Goal: Information Seeking & Learning: Check status

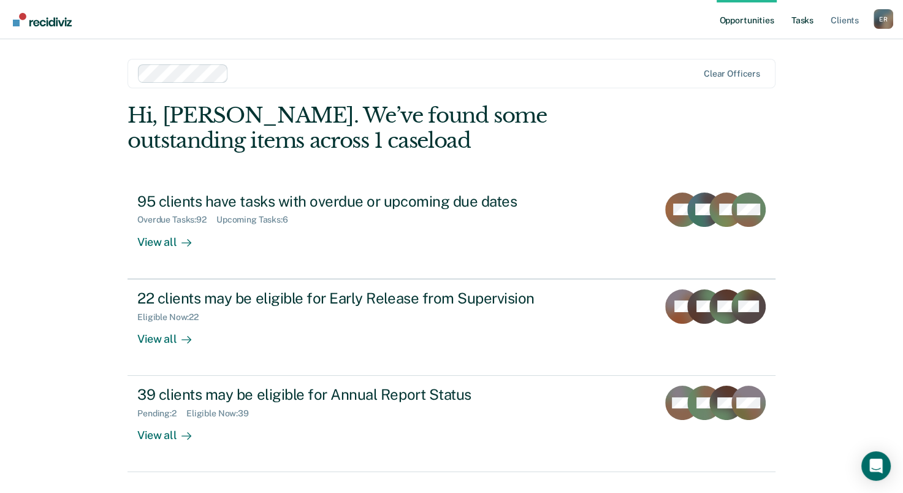
click at [673, 21] on link "Tasks" at bounding box center [802, 19] width 27 height 39
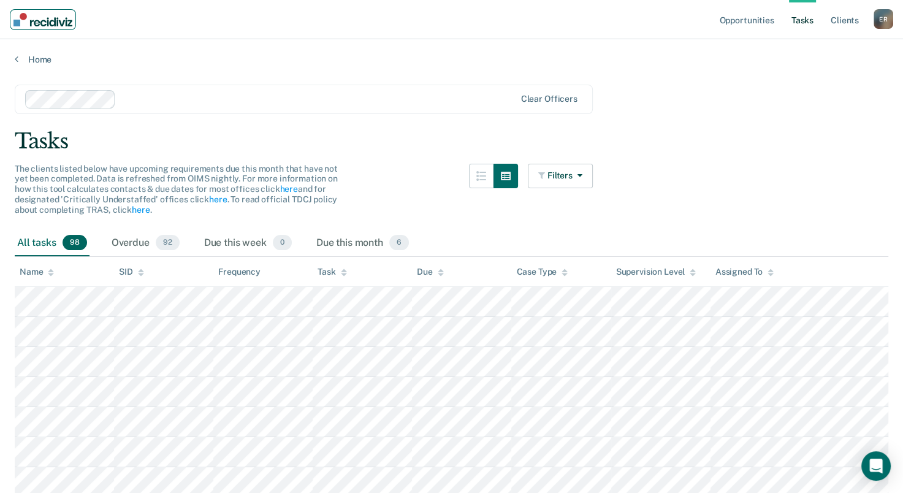
click at [58, 21] on img "Main navigation" at bounding box center [42, 19] width 59 height 13
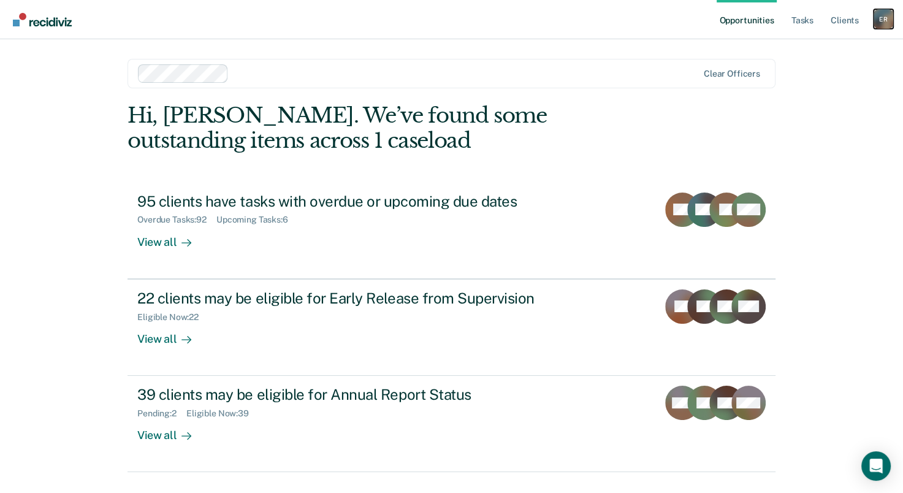
click at [673, 15] on div "E R" at bounding box center [884, 19] width 20 height 20
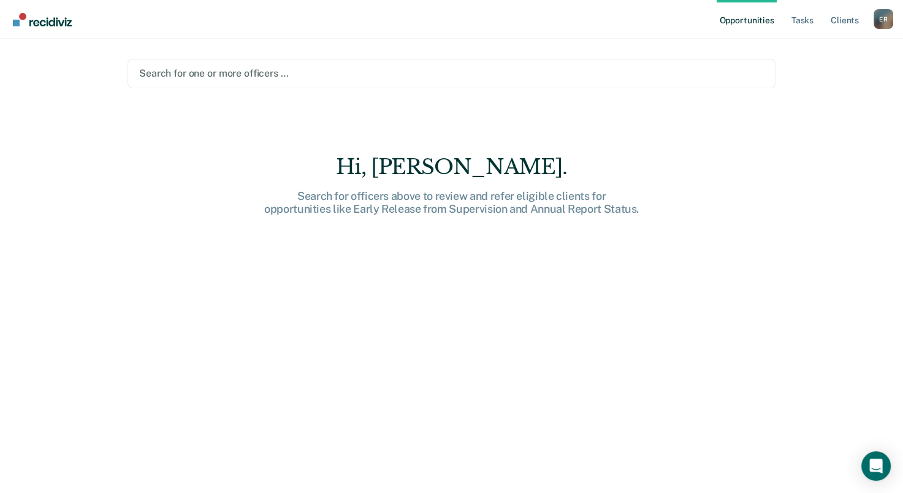
click at [673, 17] on link "Opportunities" at bounding box center [746, 19] width 59 height 39
click at [37, 21] on img "Main navigation" at bounding box center [42, 19] width 59 height 13
click at [673, 17] on link "Tasks" at bounding box center [802, 19] width 27 height 39
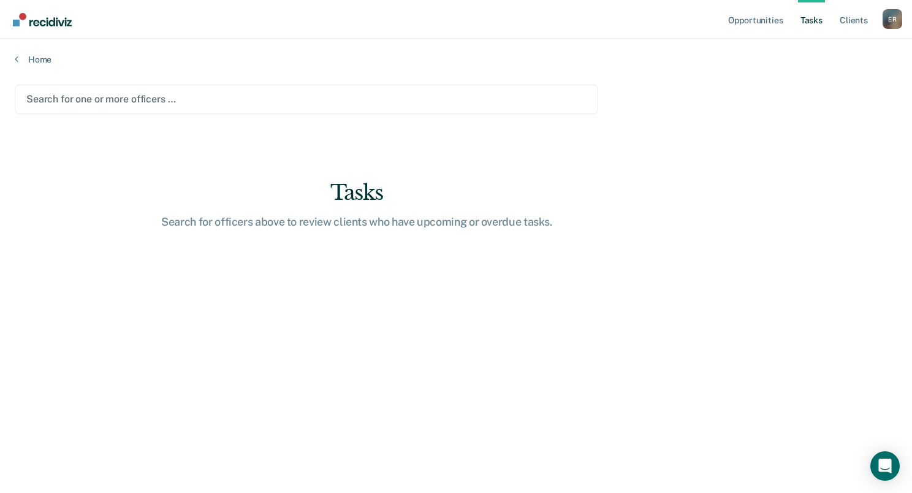
click at [240, 96] on div at bounding box center [306, 99] width 560 height 14
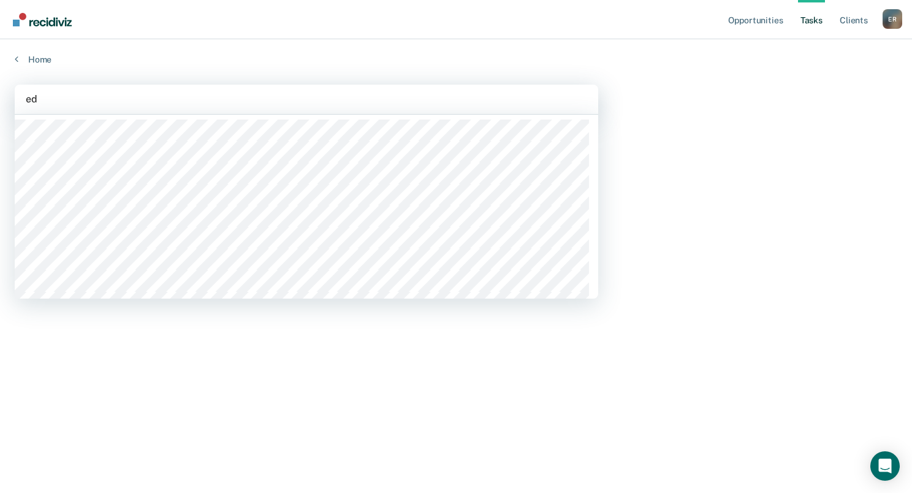
type input "edn"
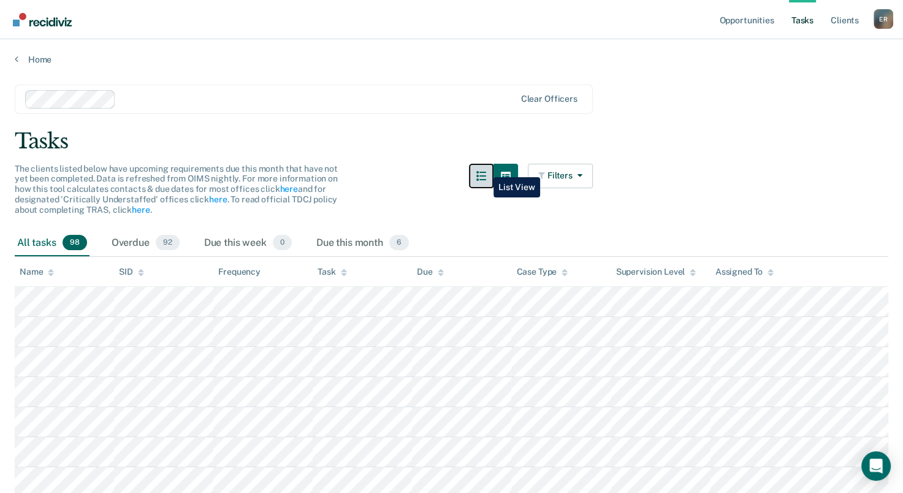
click at [484, 168] on button "button" at bounding box center [481, 176] width 25 height 25
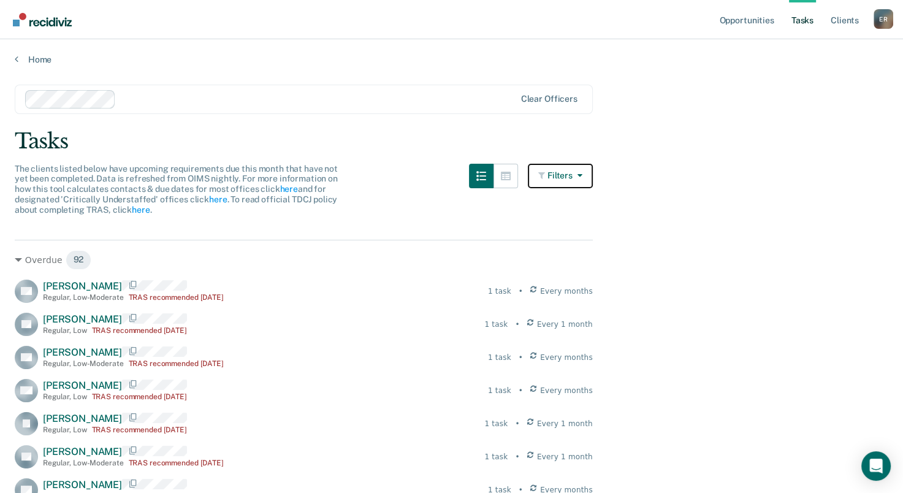
click at [564, 176] on button "Filters" at bounding box center [560, 176] width 65 height 25
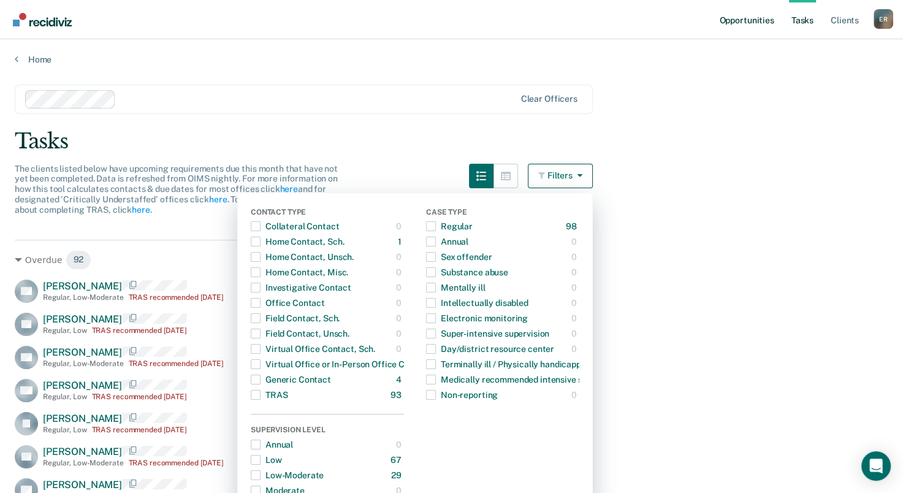
click at [673, 20] on link "Opportunities" at bounding box center [746, 19] width 59 height 39
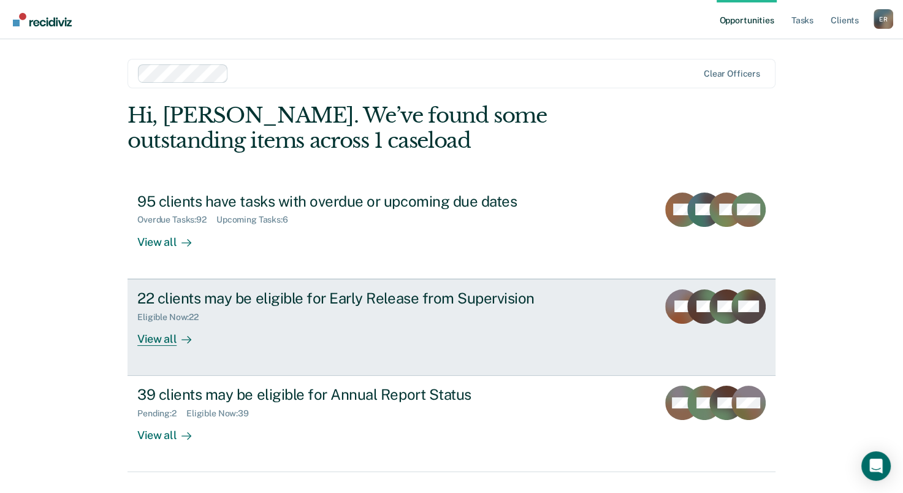
click at [335, 299] on div "22 clients may be eligible for Early Release from Supervision" at bounding box center [352, 298] width 430 height 18
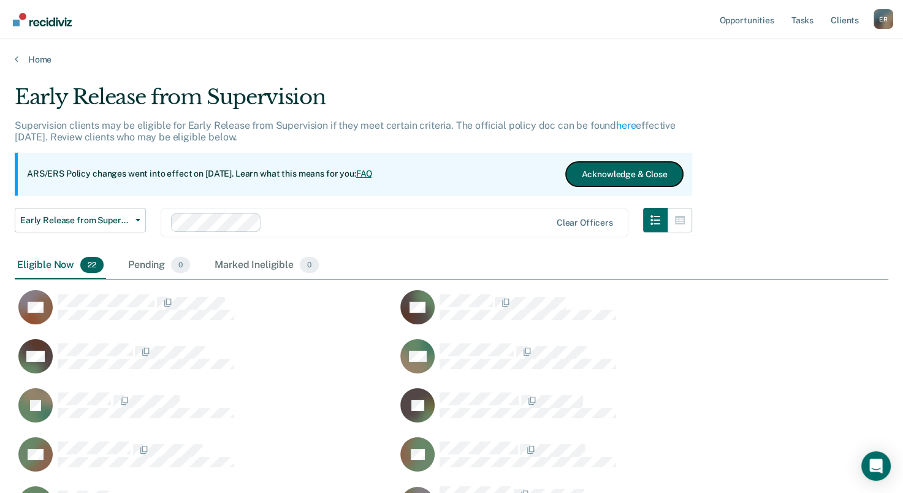
click at [606, 175] on button "Acknowledge & Close" at bounding box center [624, 174] width 116 height 25
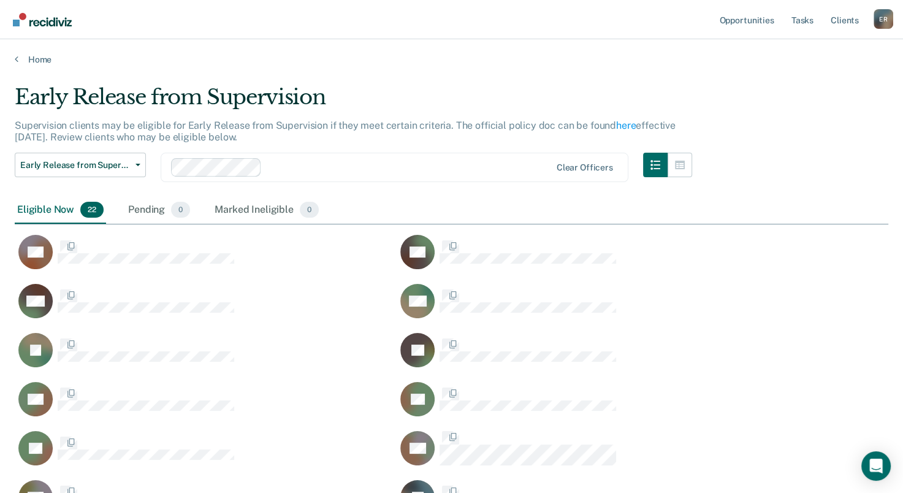
scroll to position [674, 864]
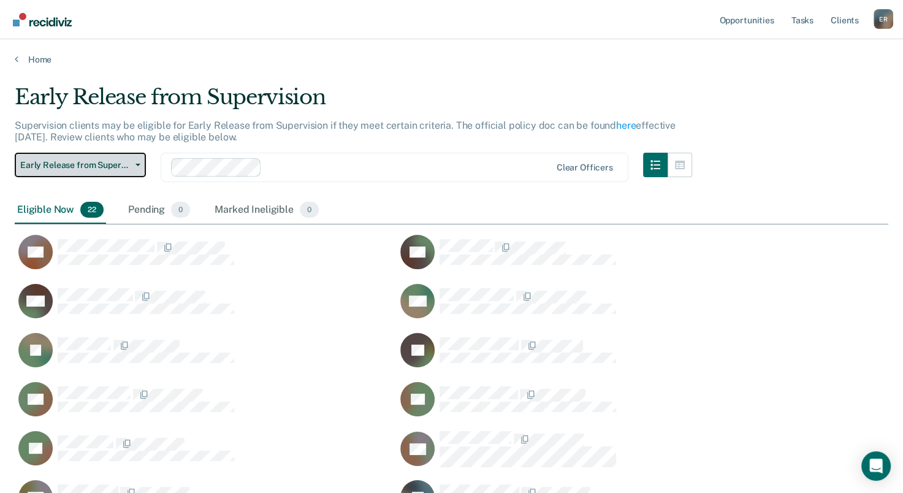
click at [128, 166] on span "Early Release from Supervision" at bounding box center [75, 165] width 110 height 10
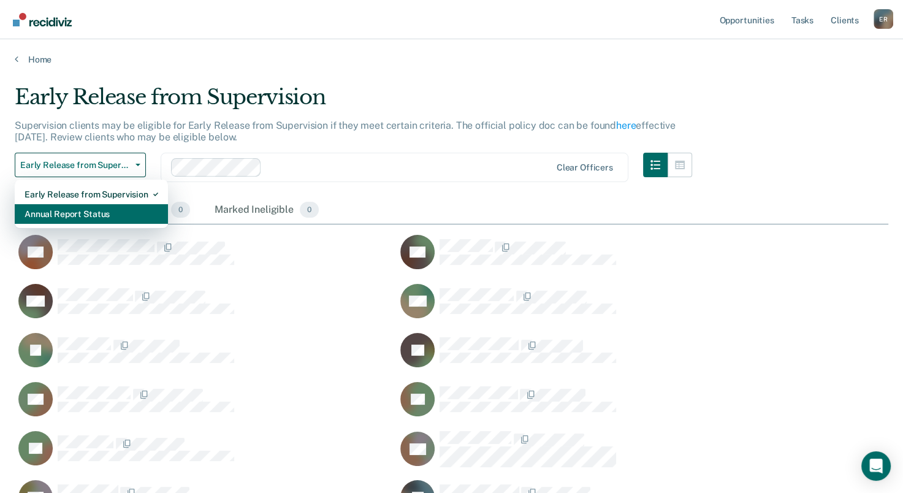
click at [97, 213] on div "Annual Report Status" at bounding box center [92, 214] width 134 height 20
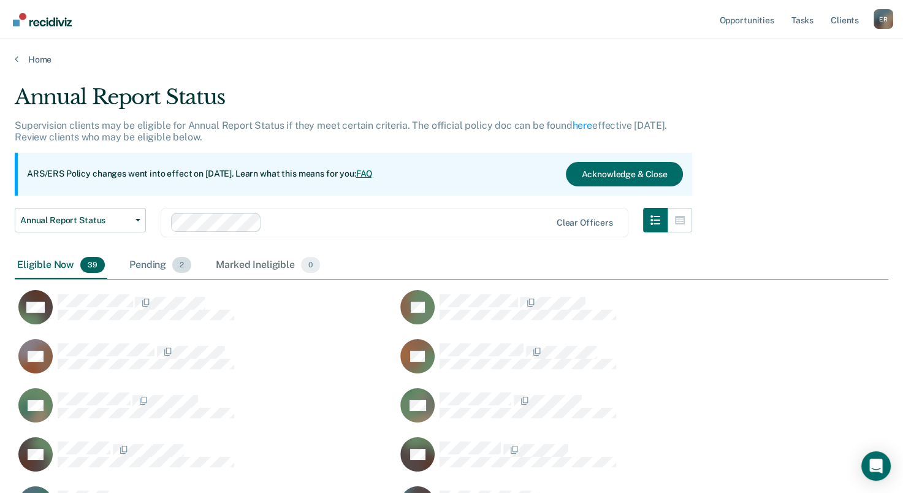
click at [145, 267] on div "Pending 2" at bounding box center [160, 265] width 67 height 27
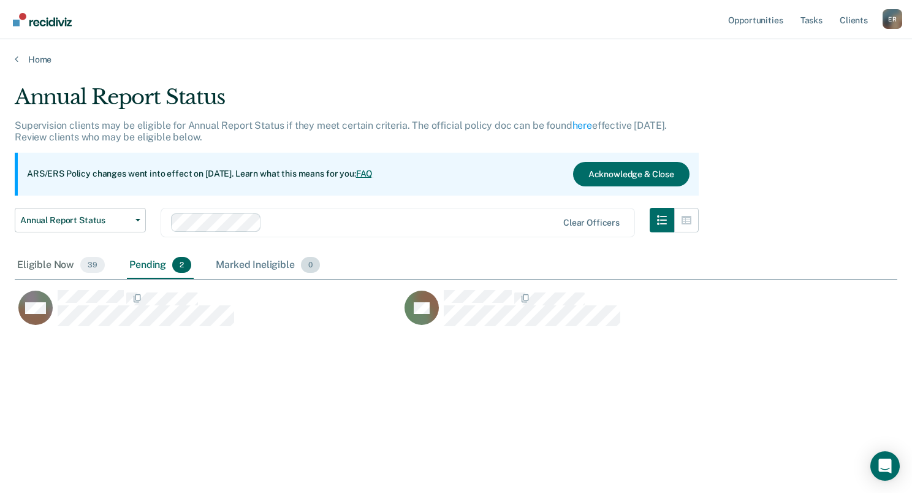
click at [251, 266] on div "Marked Ineligible 0" at bounding box center [267, 265] width 109 height 27
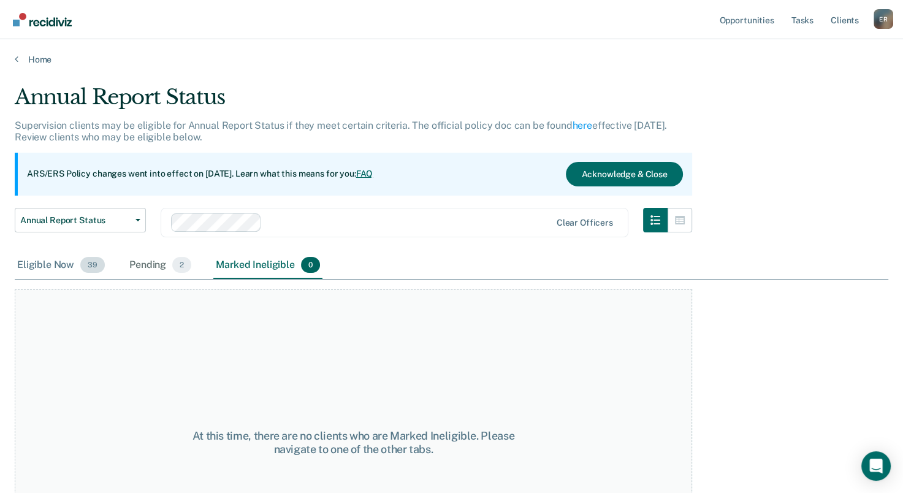
click at [58, 263] on div "Eligible Now 39" at bounding box center [61, 265] width 93 height 27
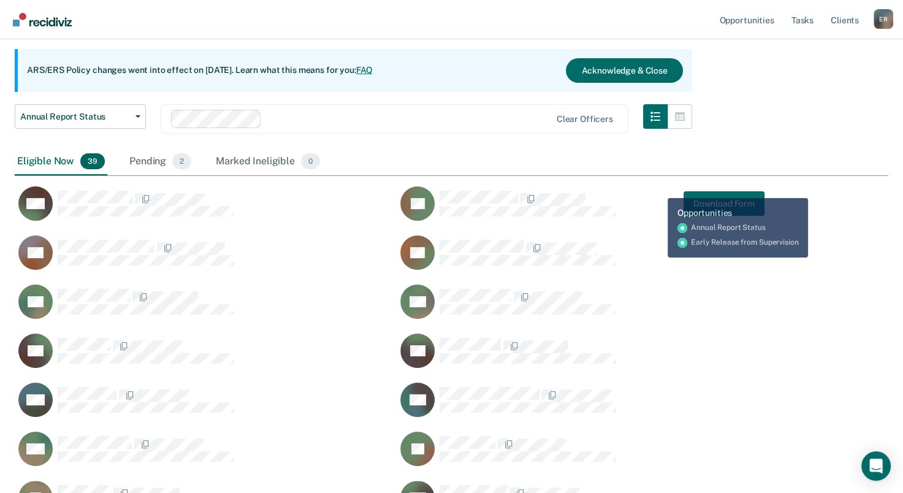
scroll to position [123, 0]
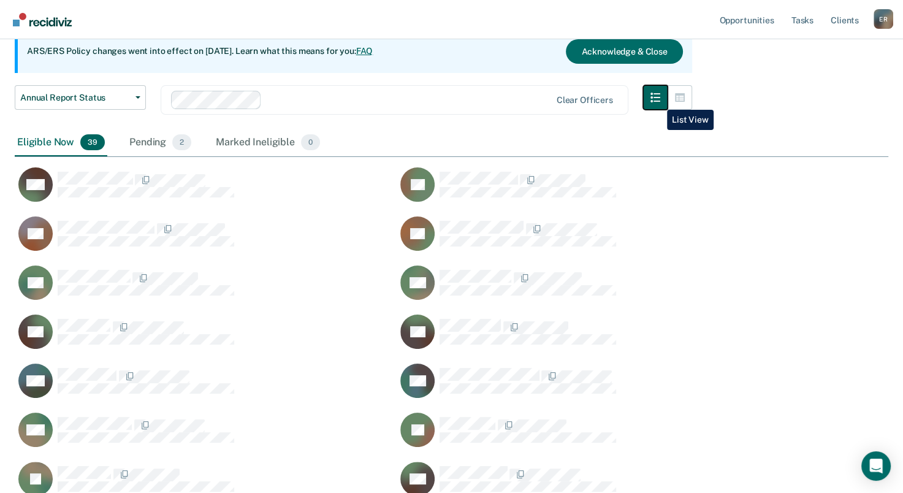
click at [658, 101] on icon "button" at bounding box center [656, 98] width 10 height 10
click at [660, 94] on icon "button" at bounding box center [656, 98] width 10 height 10
click at [673, 97] on icon "button" at bounding box center [680, 98] width 10 height 10
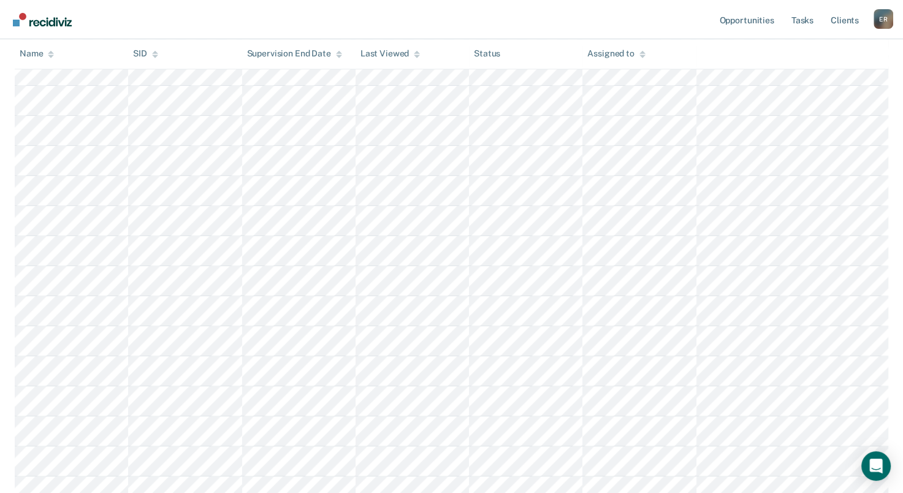
scroll to position [245, 0]
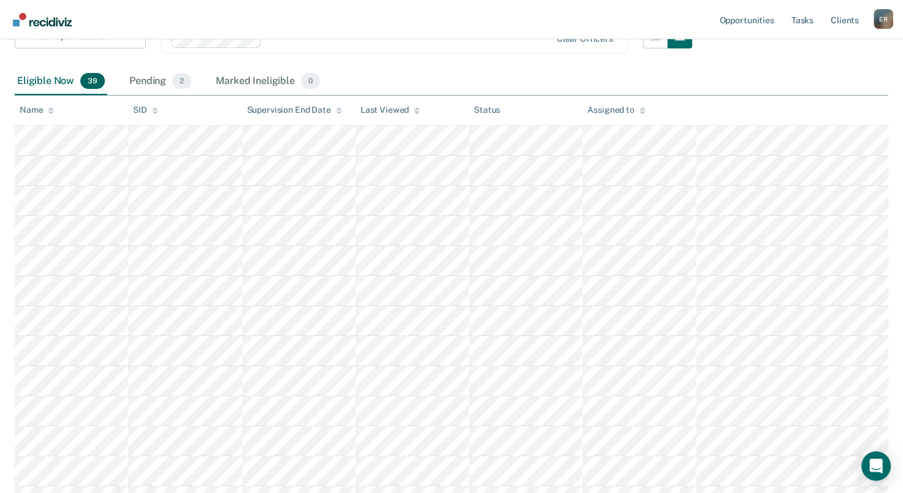
scroll to position [123, 0]
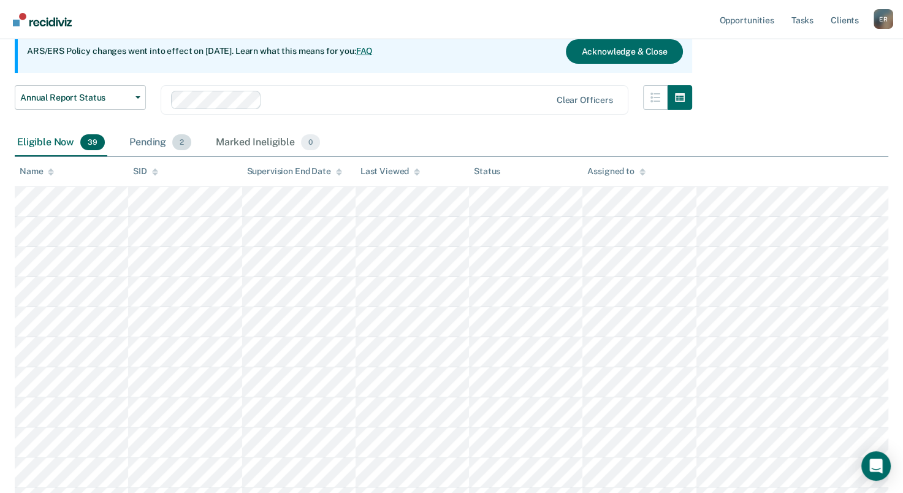
click at [163, 140] on div "Pending 2" at bounding box center [160, 142] width 67 height 27
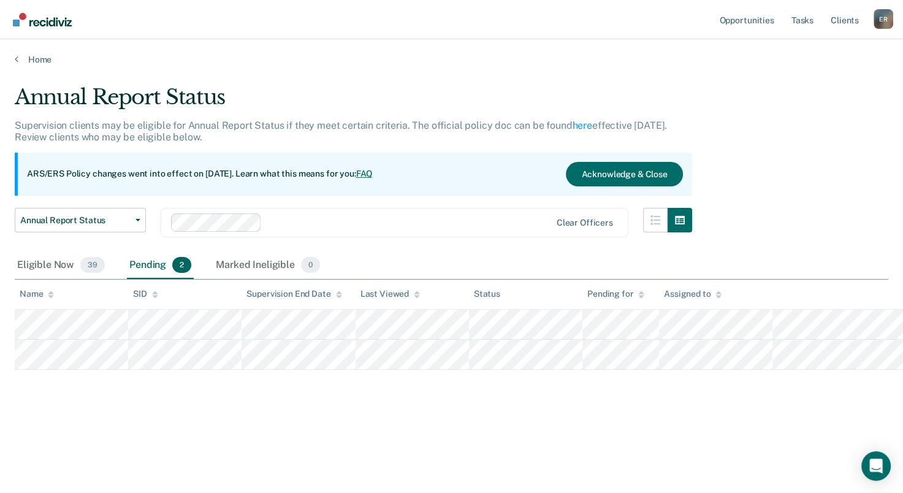
scroll to position [0, 0]
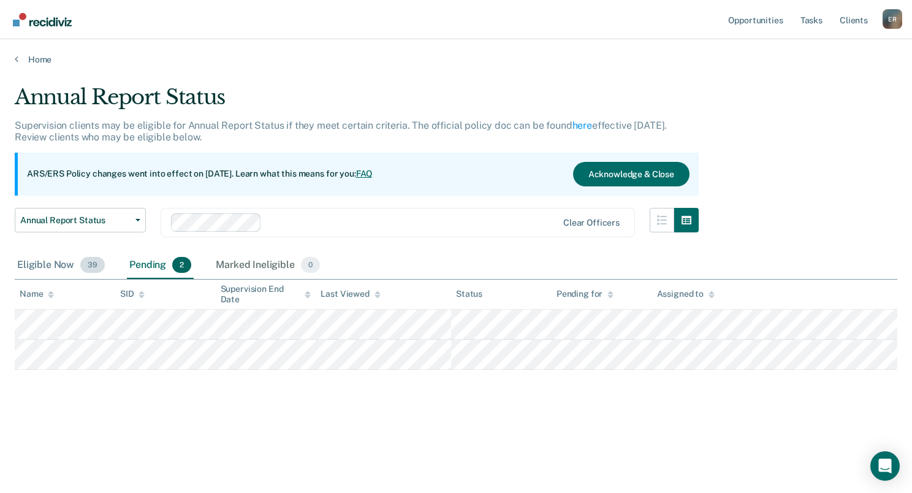
click at [64, 270] on div "Eligible Now 39" at bounding box center [61, 265] width 93 height 27
